Goal: Information Seeking & Learning: Learn about a topic

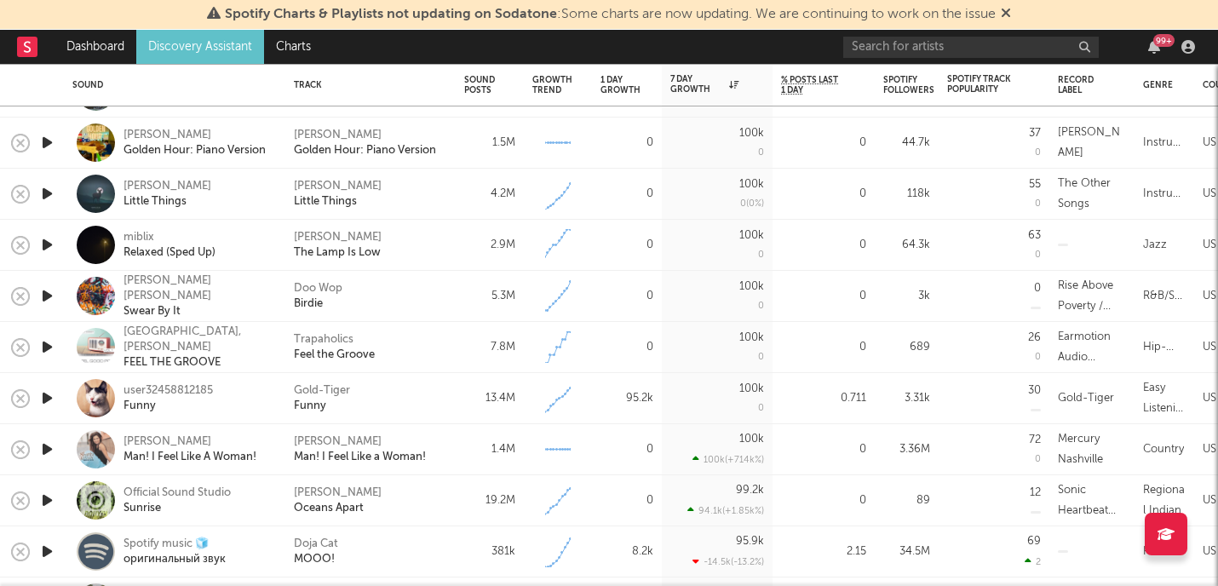
click at [54, 301] on icon "button" at bounding box center [47, 295] width 18 height 21
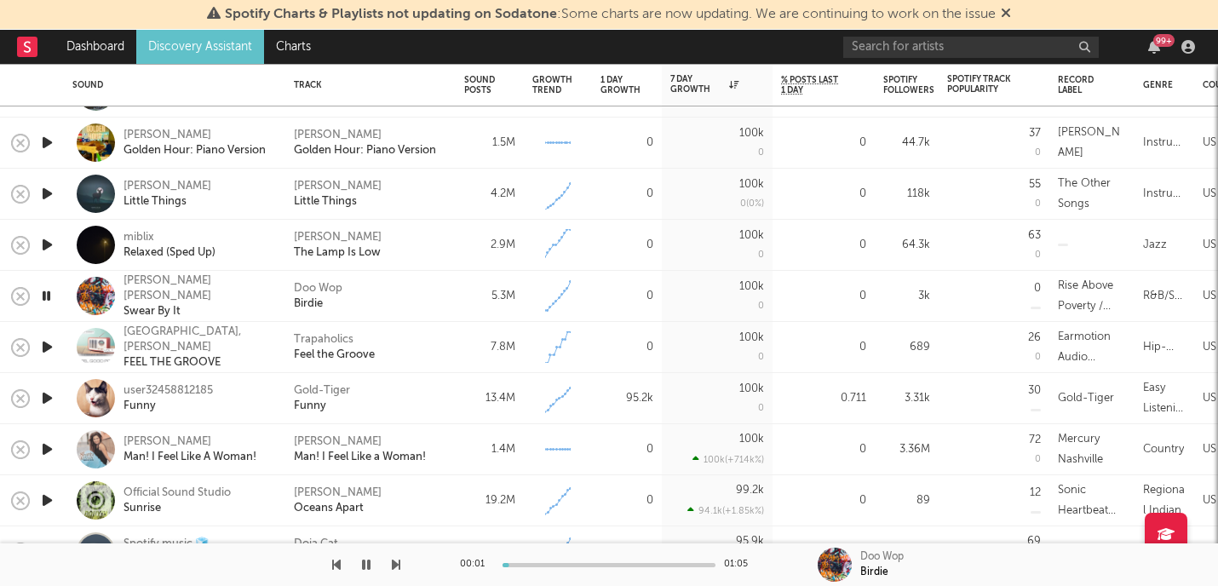
click at [47, 342] on icon "button" at bounding box center [47, 346] width 18 height 21
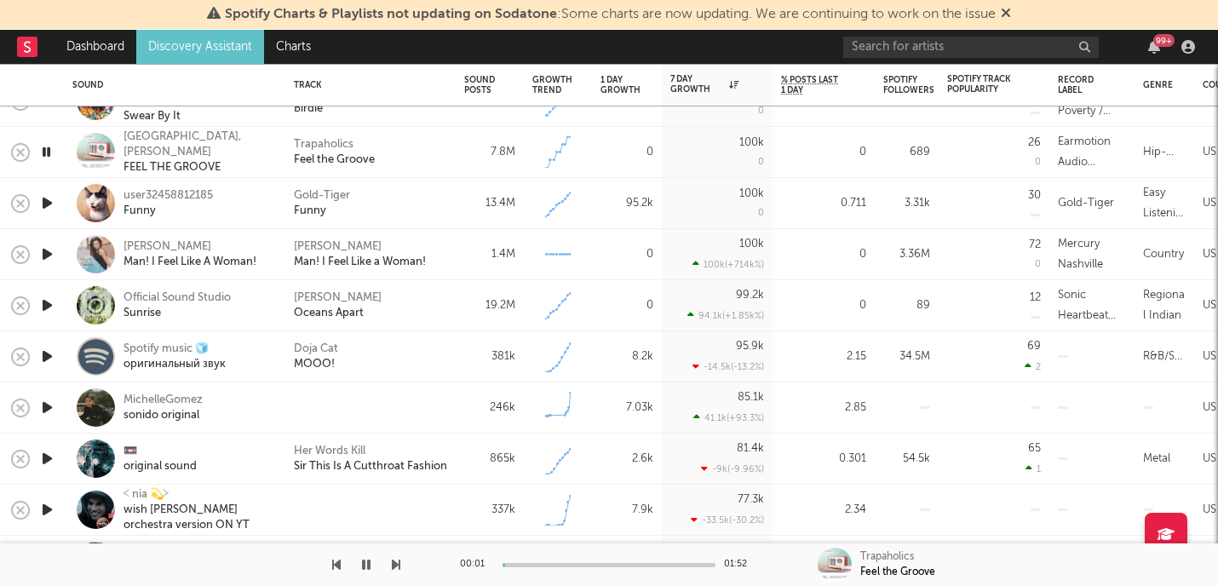
click at [48, 391] on div at bounding box center [47, 407] width 34 height 51
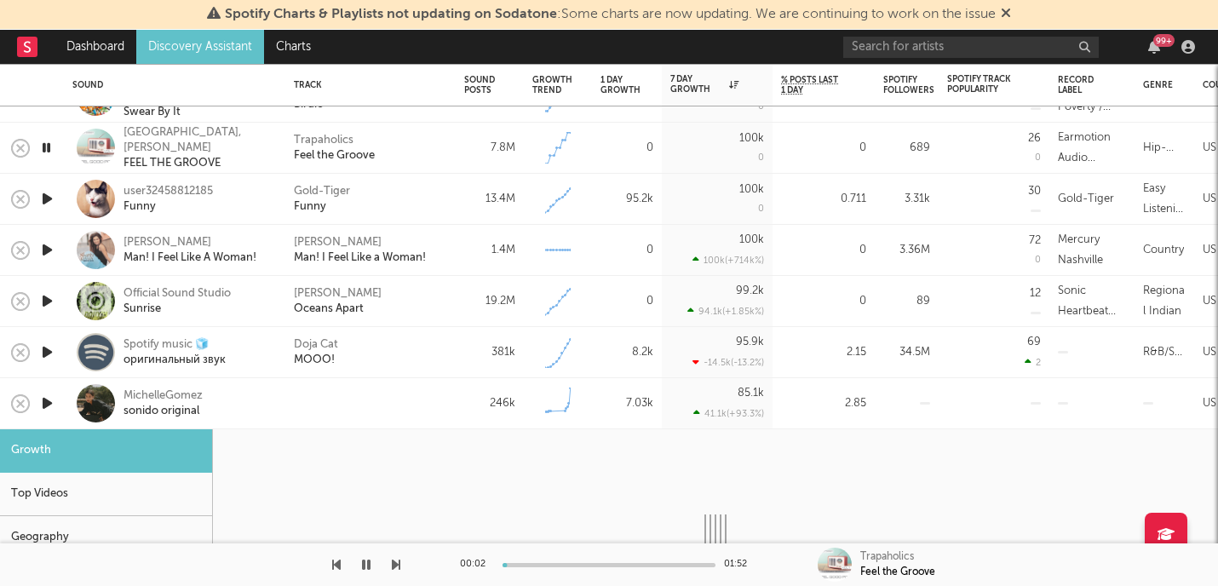
click at [50, 399] on icon "button" at bounding box center [47, 403] width 18 height 21
click at [64, 392] on div "MichelleGomez sonido original" at bounding box center [174, 403] width 221 height 51
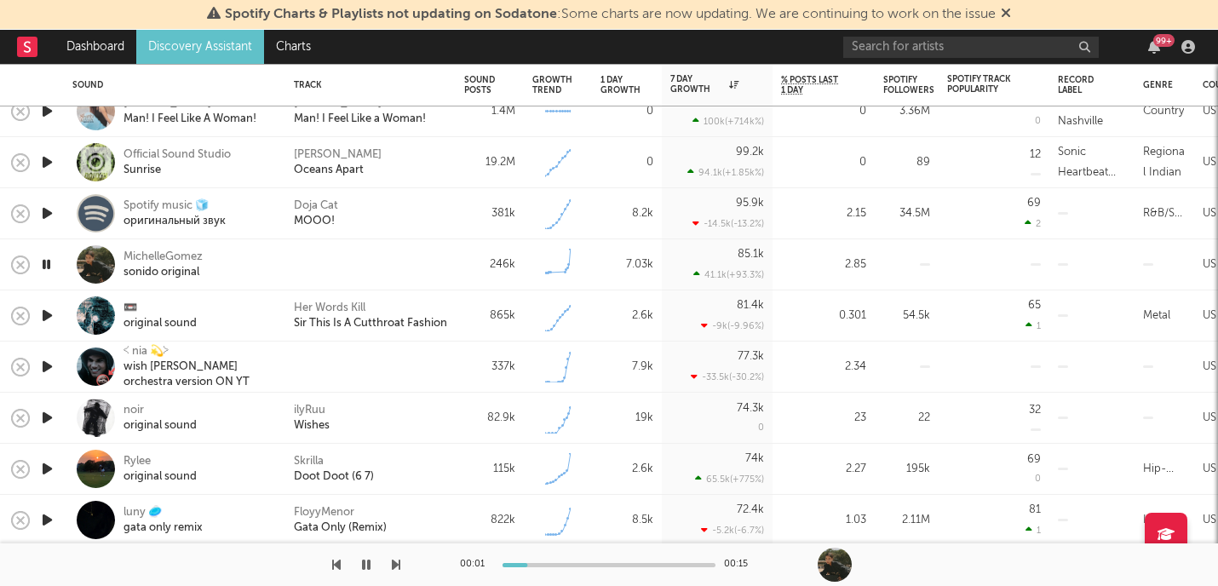
click at [45, 316] on icon "button" at bounding box center [47, 315] width 18 height 21
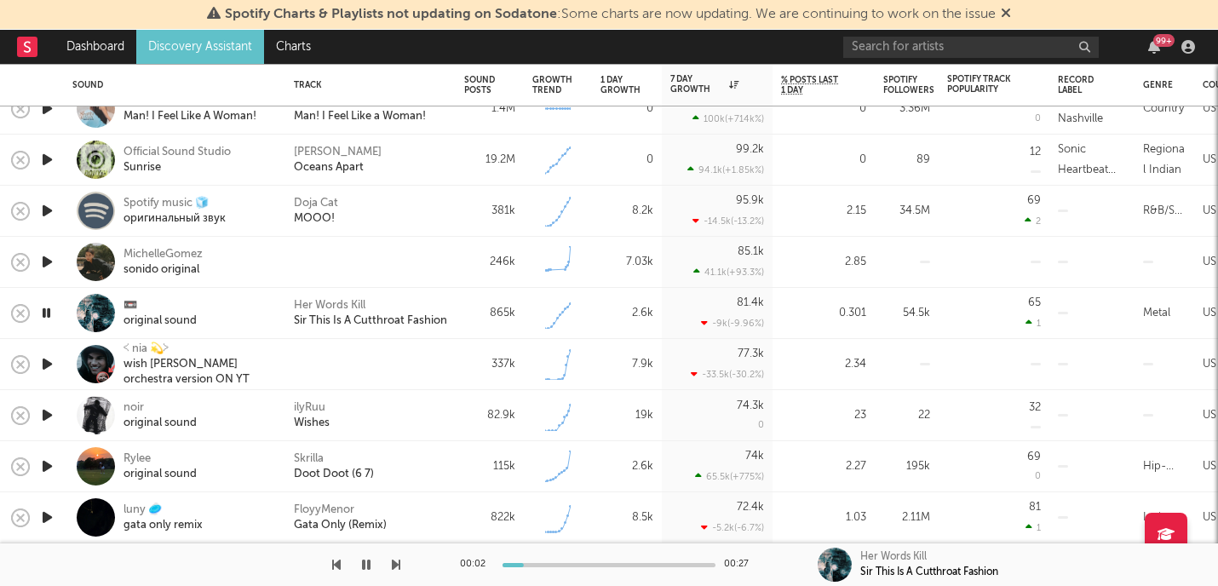
click at [54, 369] on icon "button" at bounding box center [47, 363] width 18 height 21
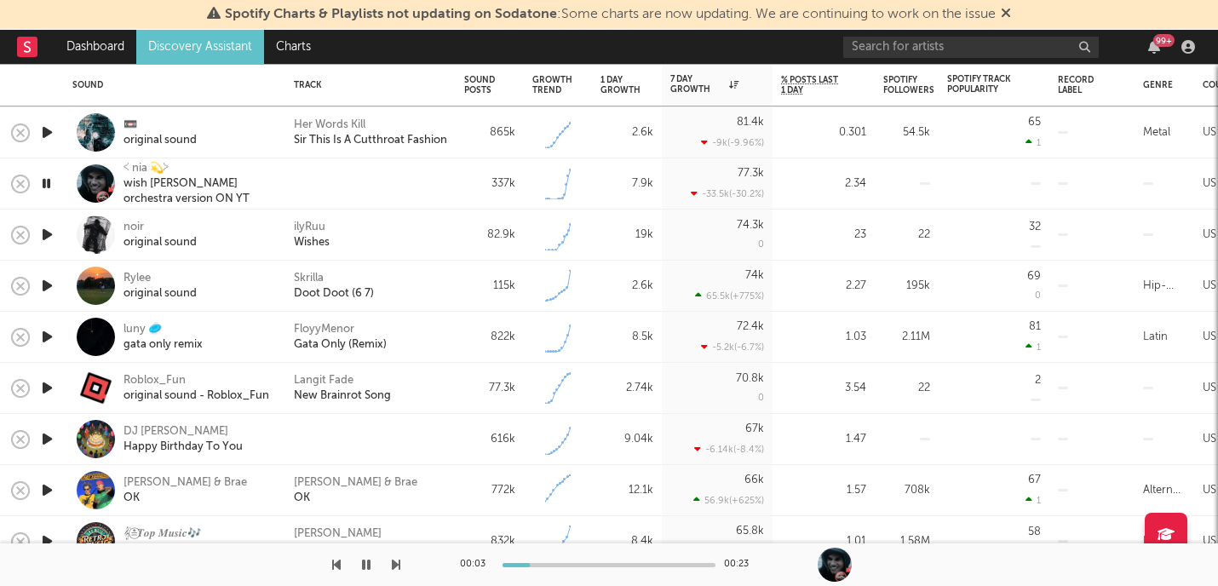
click at [49, 236] on icon "button" at bounding box center [47, 234] width 18 height 21
click at [50, 286] on icon "button" at bounding box center [47, 285] width 18 height 21
